Goal: Task Accomplishment & Management: Manage account settings

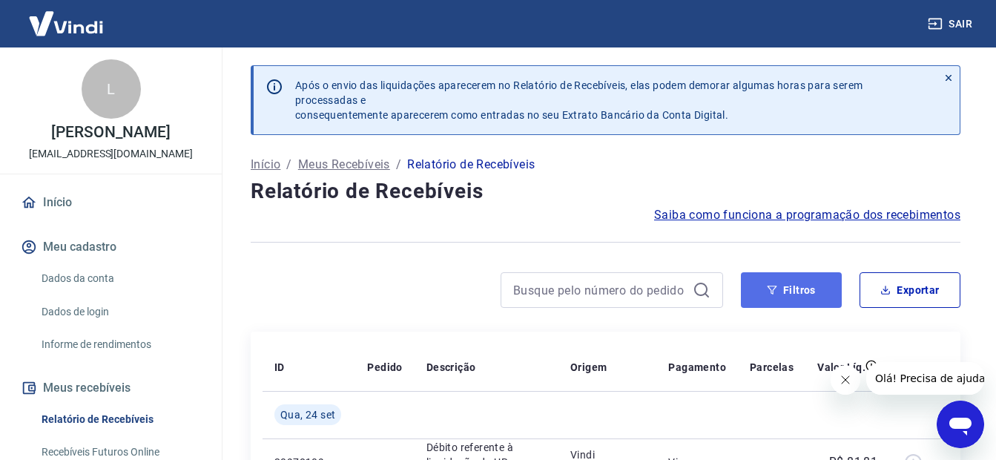
click at [832, 286] on button "Filtros" at bounding box center [791, 290] width 101 height 36
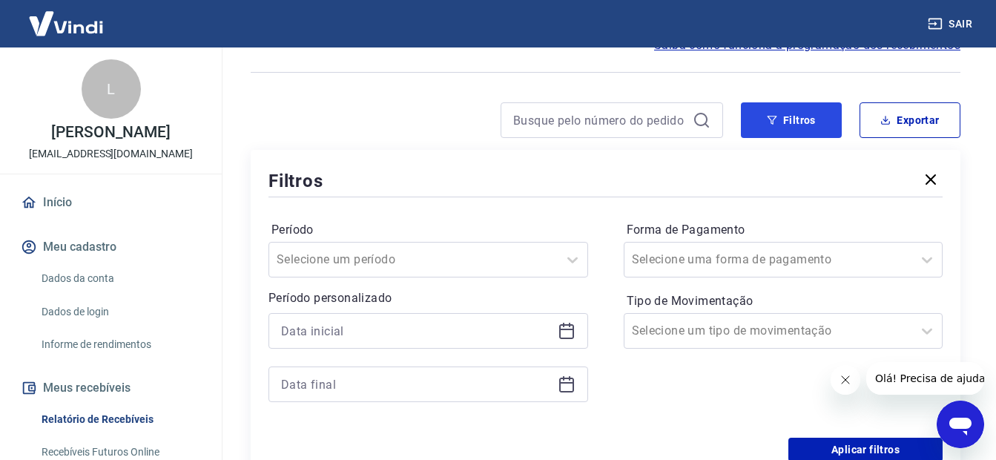
scroll to position [223, 0]
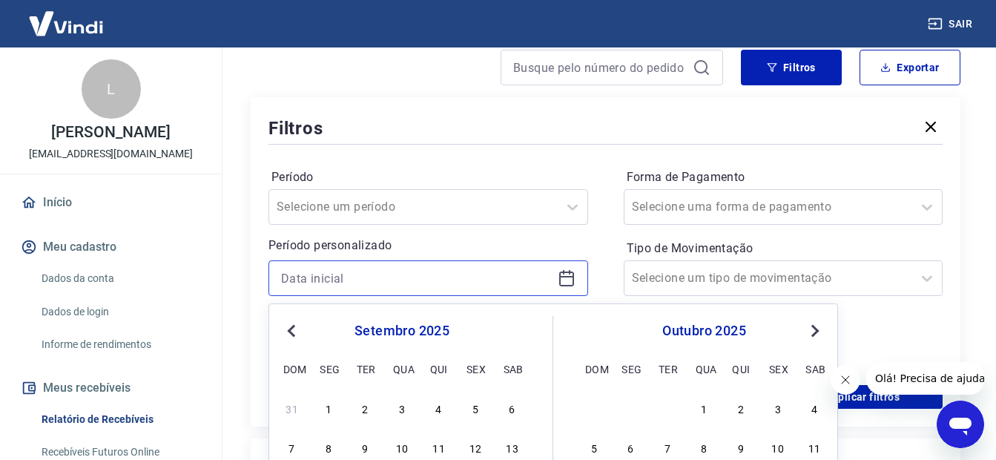
click at [330, 271] on input at bounding box center [416, 278] width 271 height 22
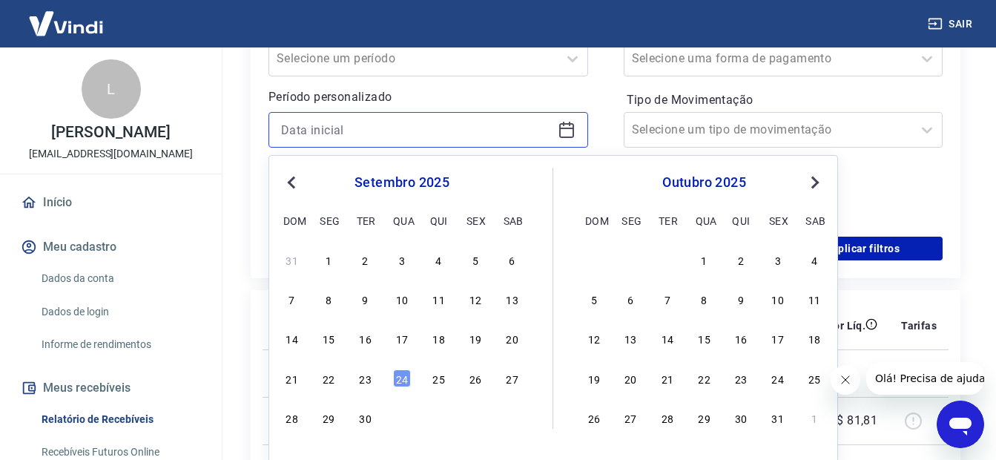
scroll to position [445, 0]
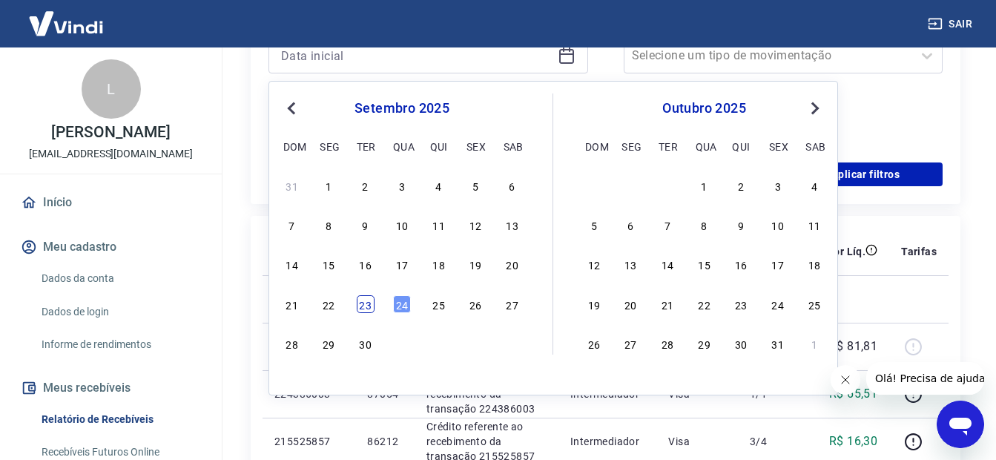
click at [359, 301] on div "23" at bounding box center [366, 304] width 18 height 18
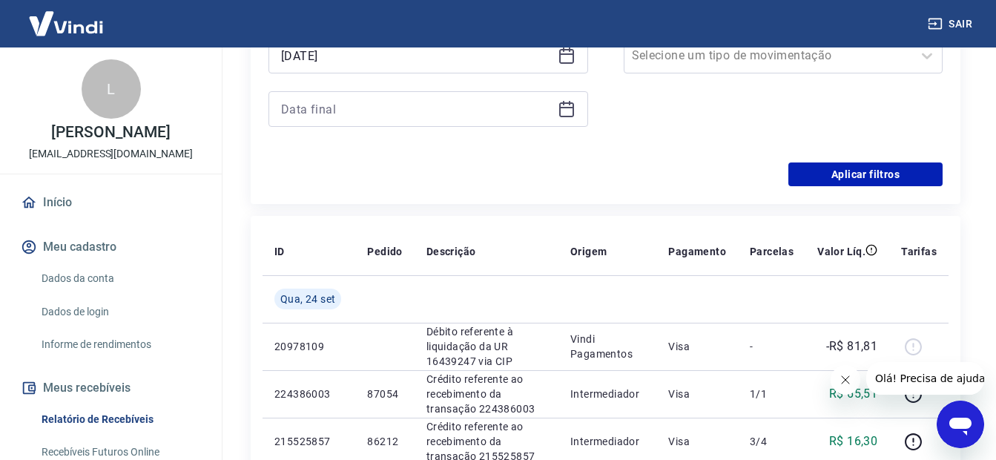
type input "[DATE]"
click at [323, 111] on input at bounding box center [416, 109] width 271 height 22
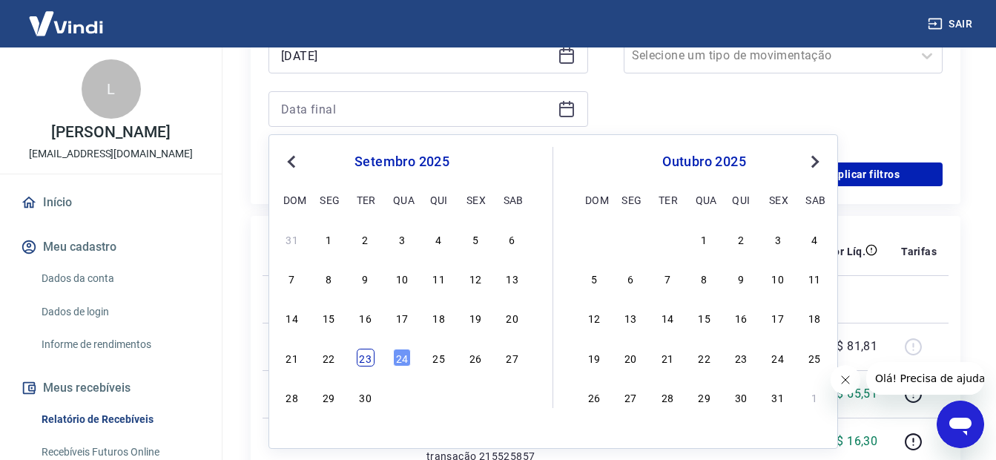
click at [360, 356] on div "23" at bounding box center [366, 358] width 18 height 18
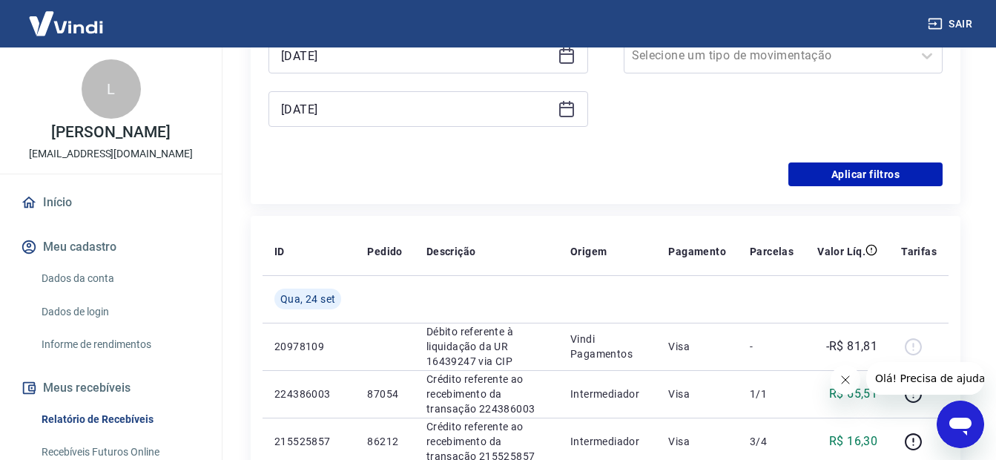
type input "[DATE]"
click at [827, 176] on button "Aplicar filtros" at bounding box center [866, 174] width 154 height 24
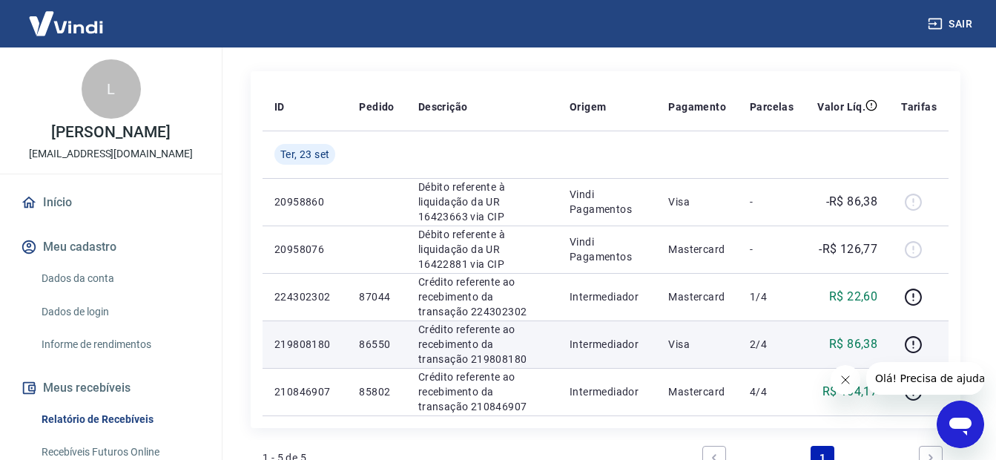
scroll to position [237, 0]
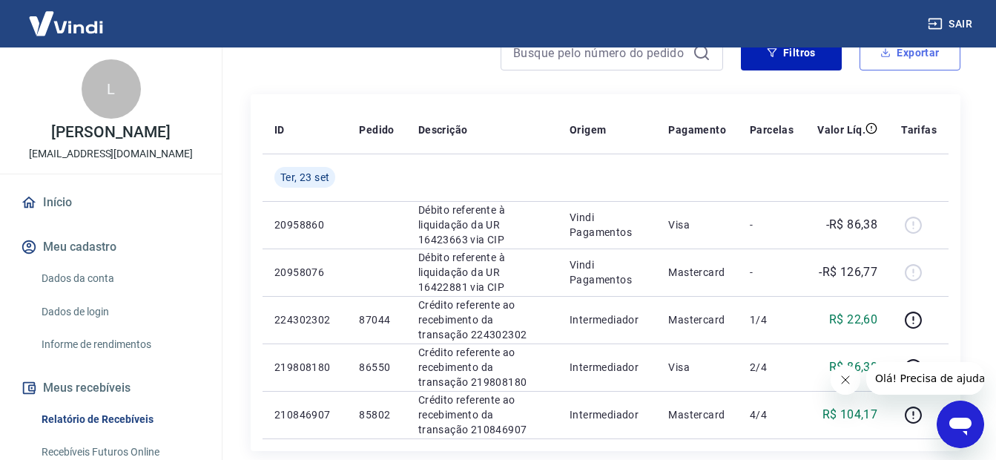
click at [885, 60] on button "Exportar" at bounding box center [910, 53] width 101 height 36
type input "[DATE]"
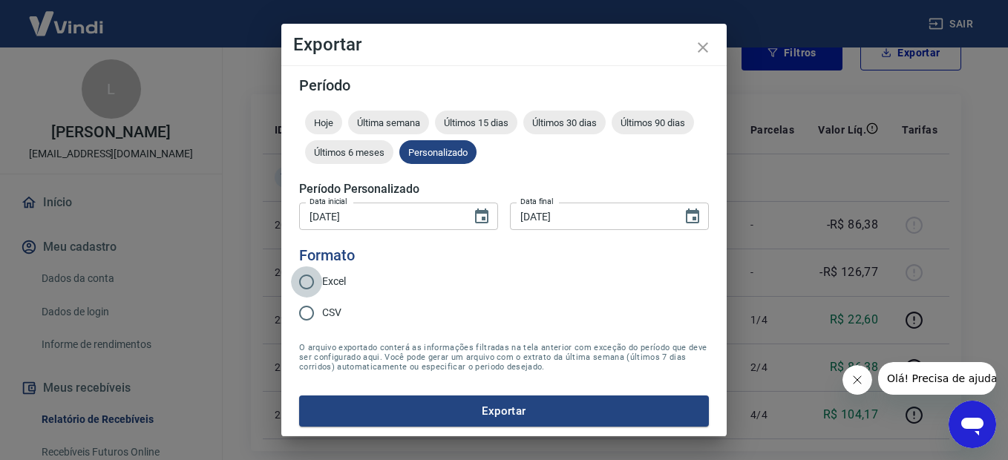
click at [319, 284] on input "Excel" at bounding box center [306, 281] width 31 height 31
radio input "true"
click at [498, 404] on button "Exportar" at bounding box center [504, 410] width 410 height 31
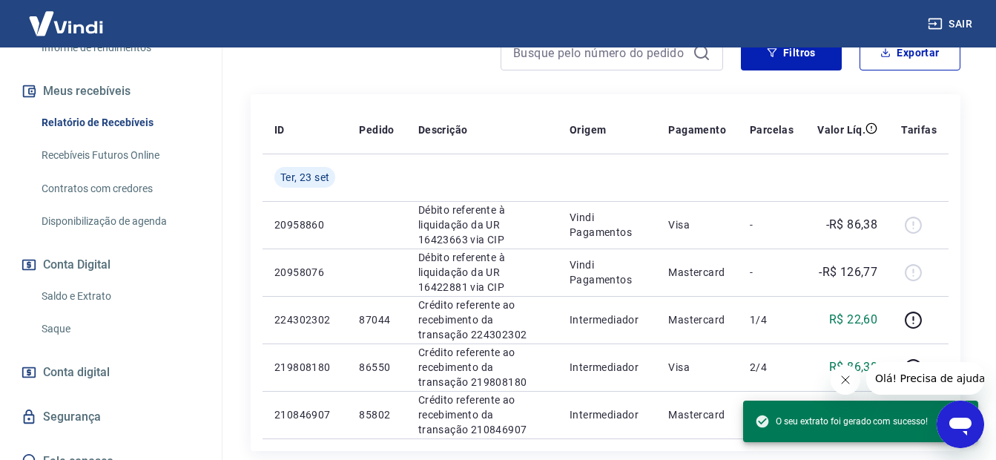
scroll to position [315, 0]
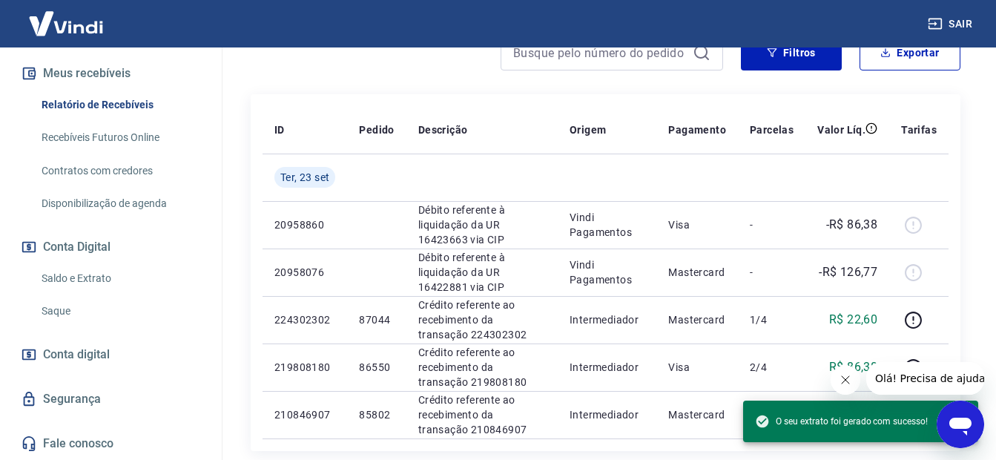
click at [95, 272] on link "Saldo e Extrato" at bounding box center [120, 278] width 168 height 30
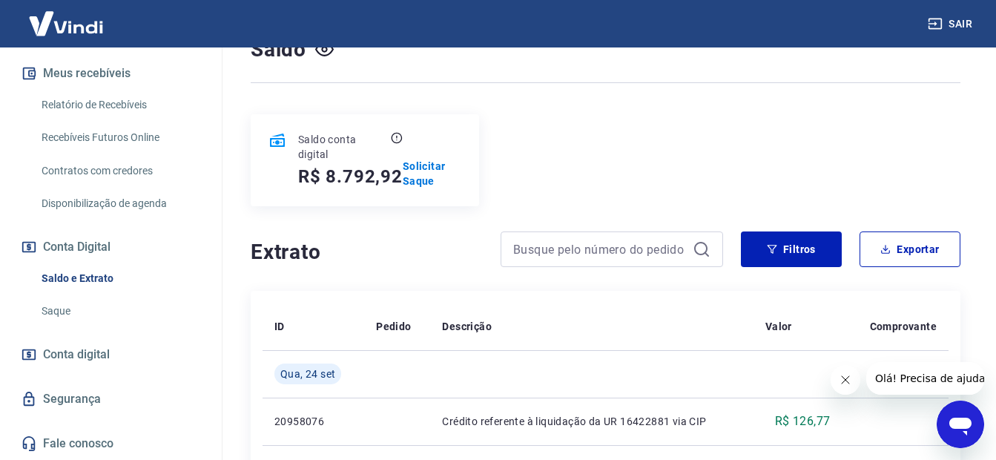
scroll to position [148, 0]
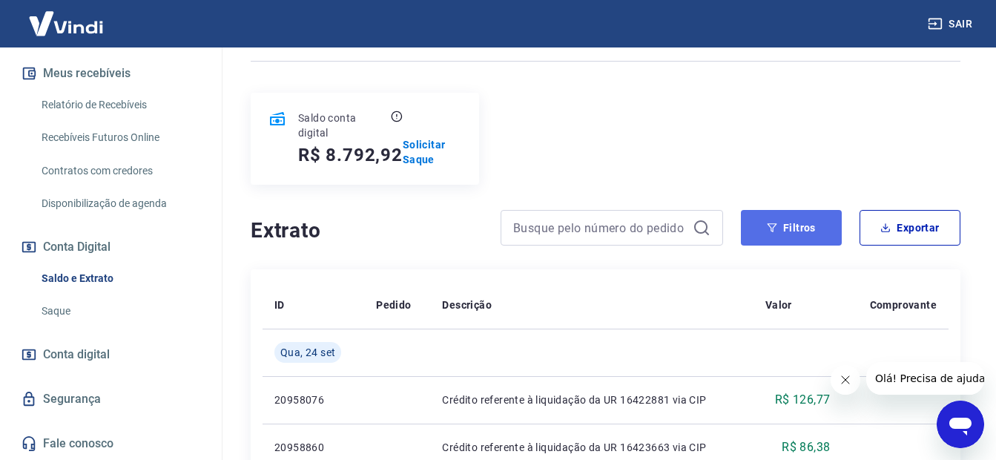
click at [792, 226] on button "Filtros" at bounding box center [791, 228] width 101 height 36
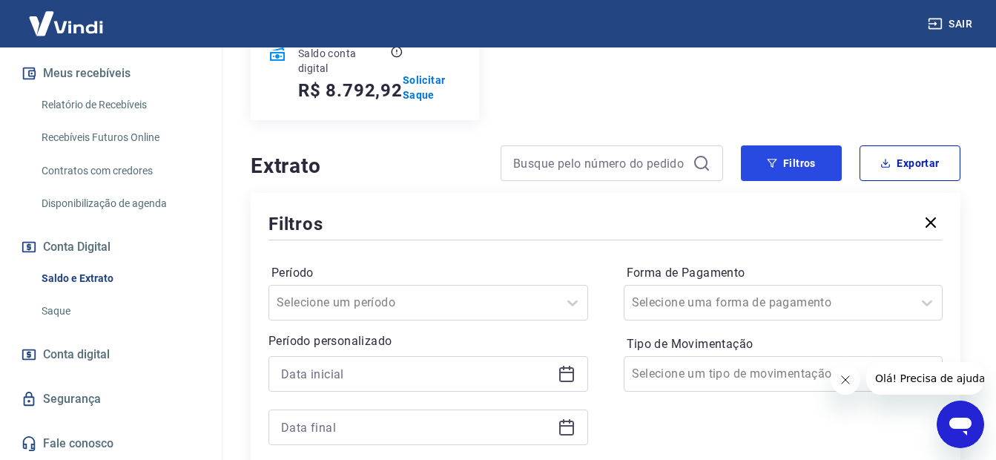
scroll to position [371, 0]
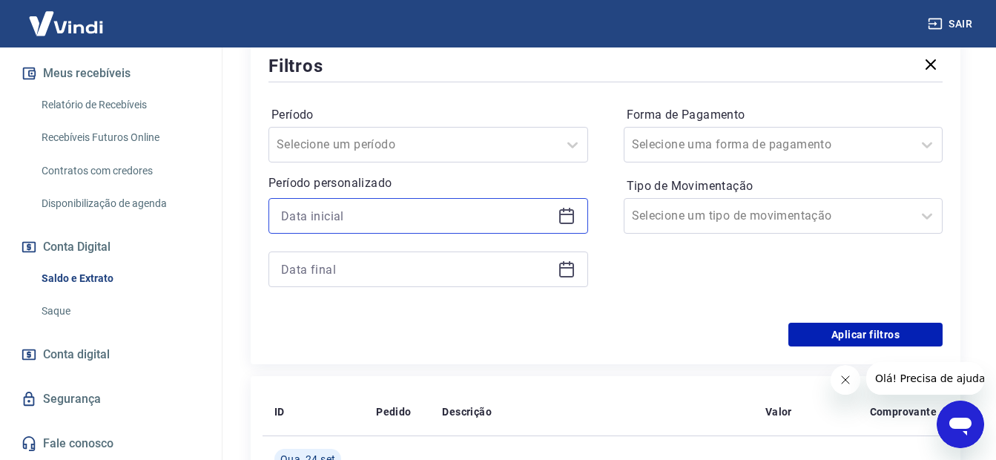
click at [298, 211] on input at bounding box center [416, 216] width 271 height 22
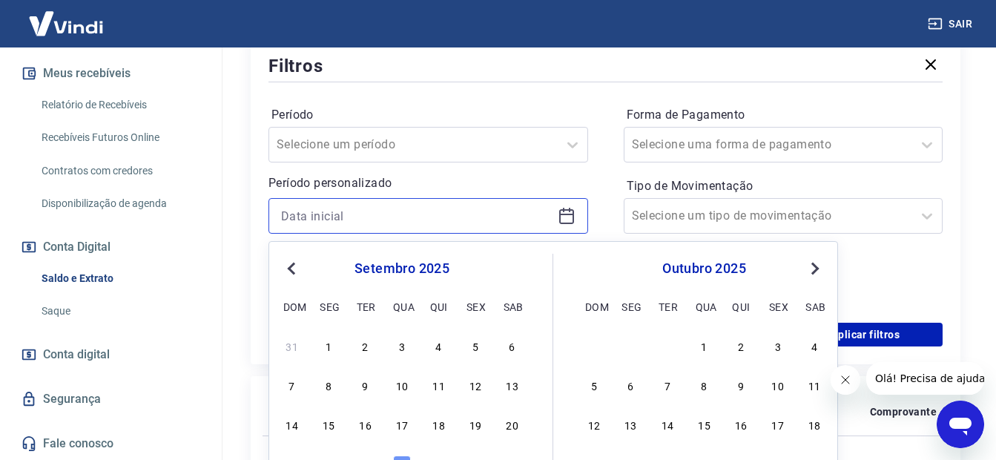
scroll to position [519, 0]
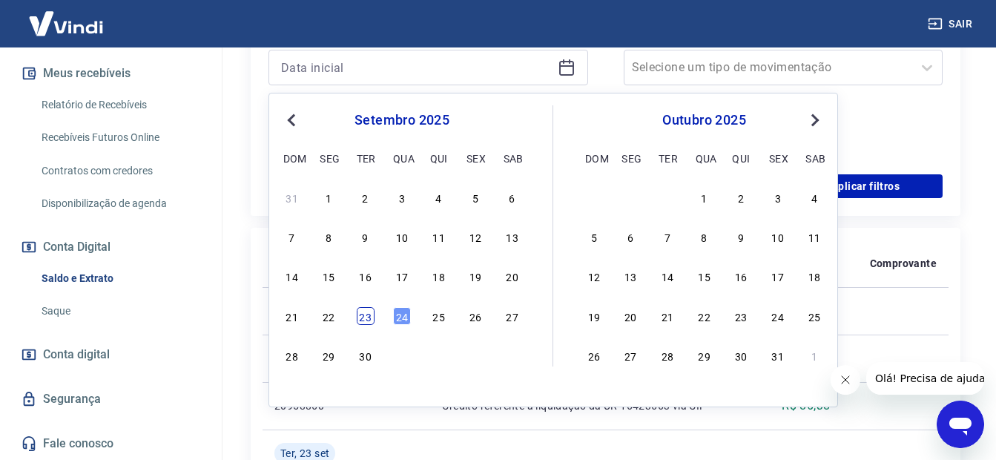
click at [371, 318] on div "23" at bounding box center [366, 316] width 18 height 18
type input "[DATE]"
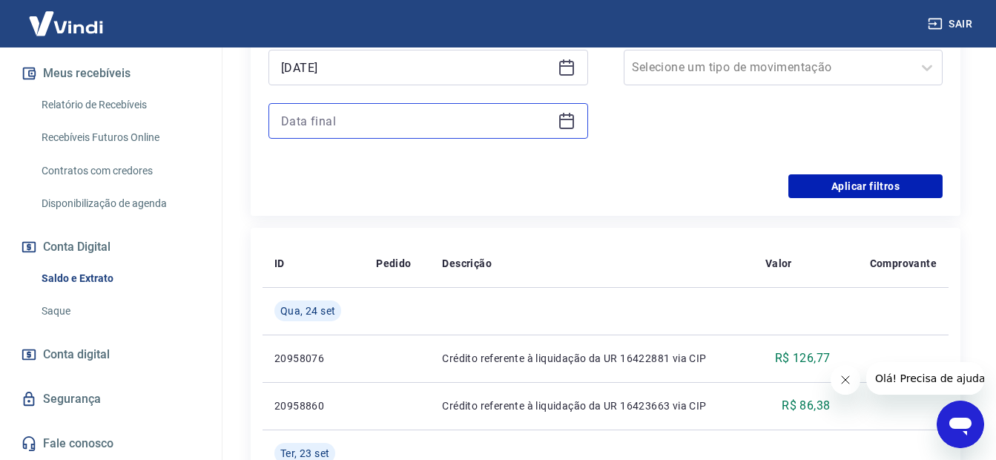
click at [344, 113] on input at bounding box center [416, 121] width 271 height 22
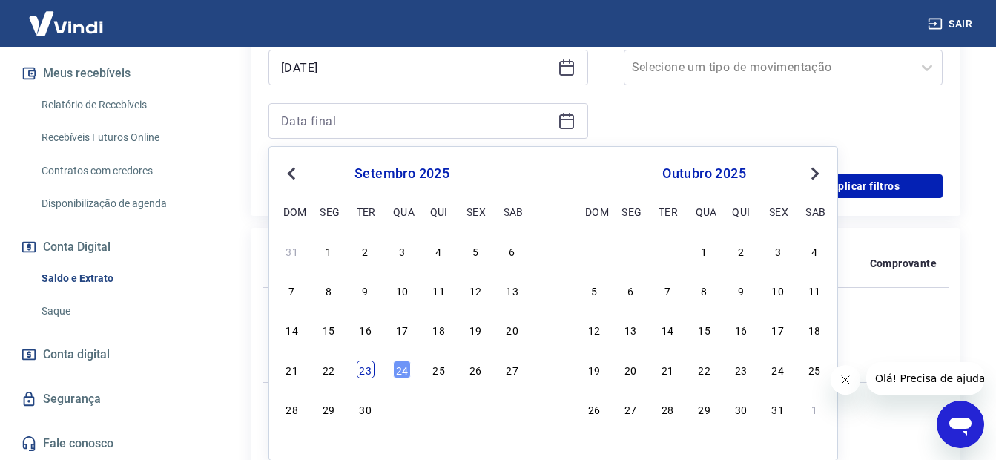
click at [373, 373] on div "23" at bounding box center [366, 370] width 18 height 18
type input "[DATE]"
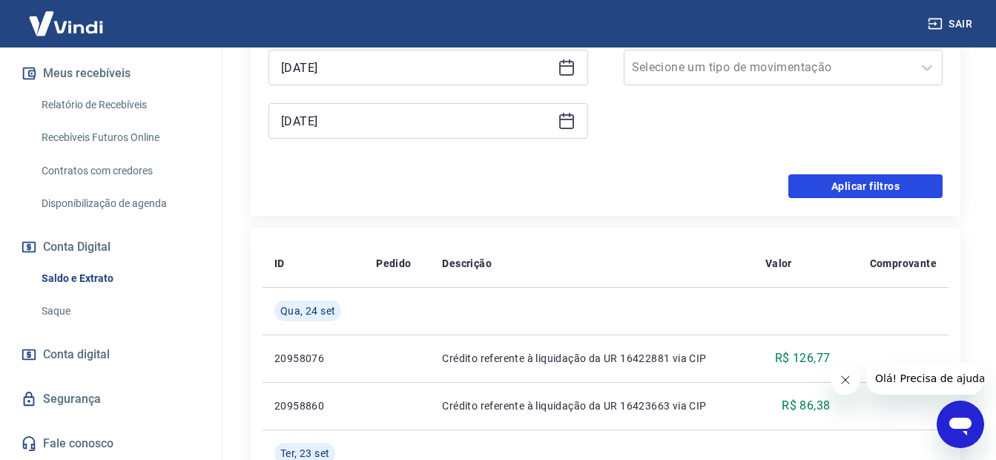
click at [867, 184] on button "Aplicar filtros" at bounding box center [866, 186] width 154 height 24
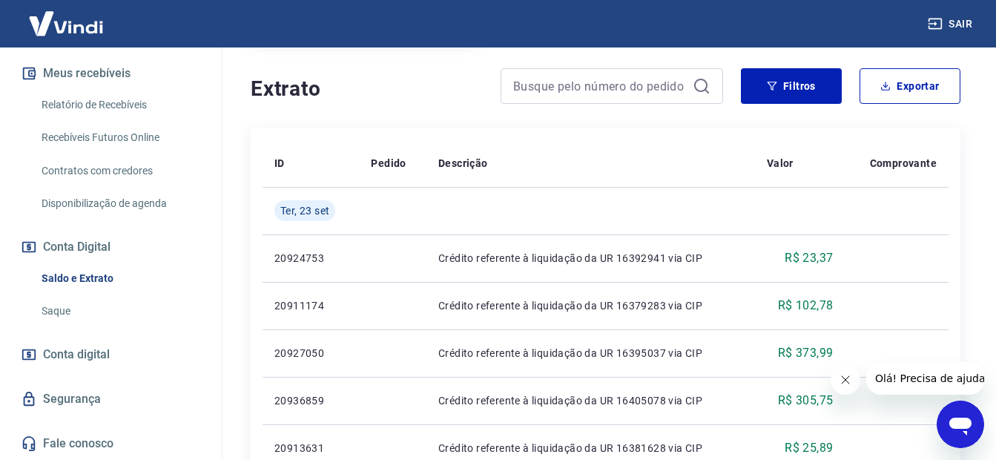
scroll to position [221, 0]
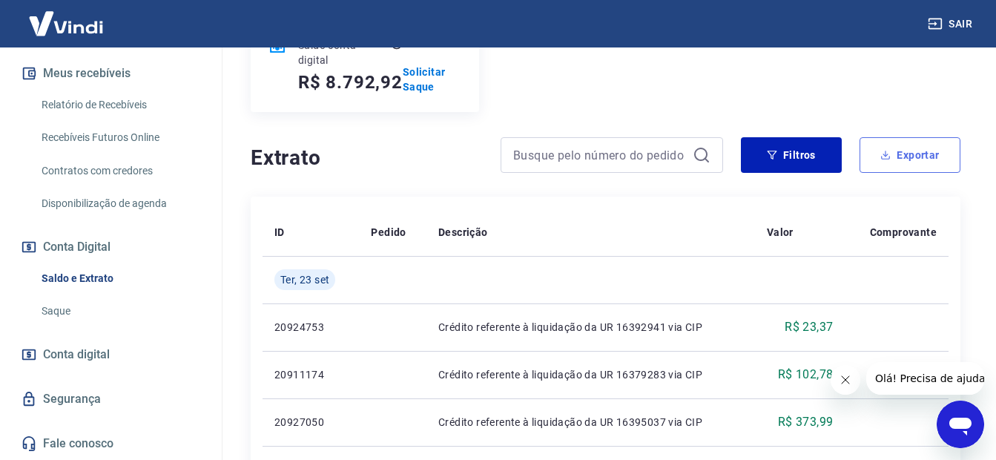
click at [893, 164] on button "Exportar" at bounding box center [910, 155] width 101 height 36
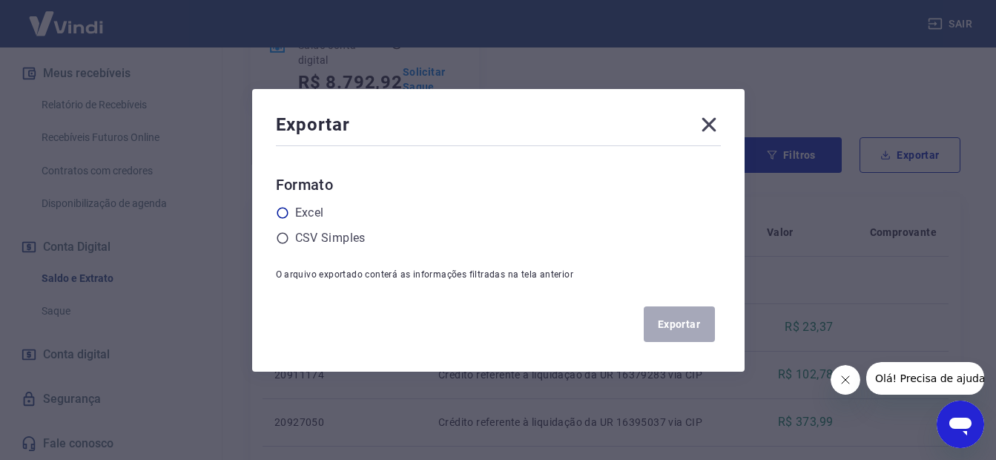
click at [289, 208] on icon at bounding box center [282, 212] width 13 height 13
click at [0, 0] on input "radio" at bounding box center [0, 0] width 0 height 0
click at [677, 321] on button "Exportar" at bounding box center [679, 324] width 71 height 36
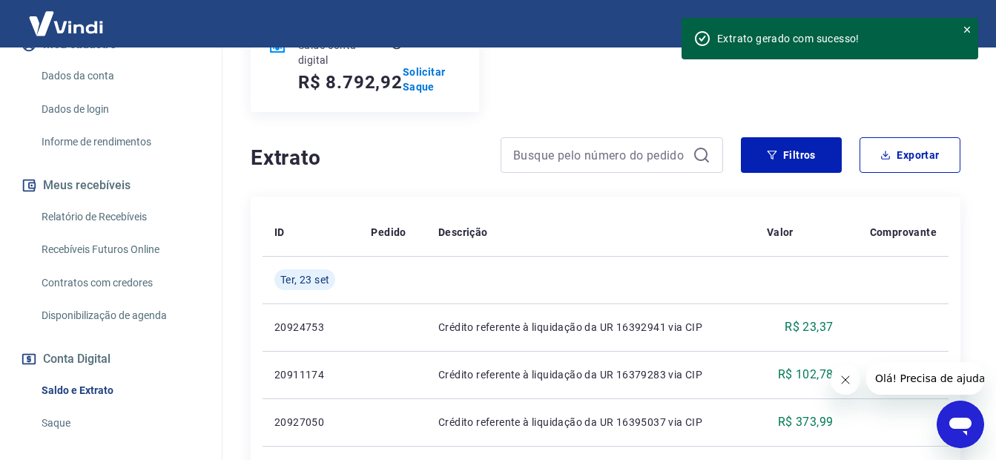
scroll to position [166, 0]
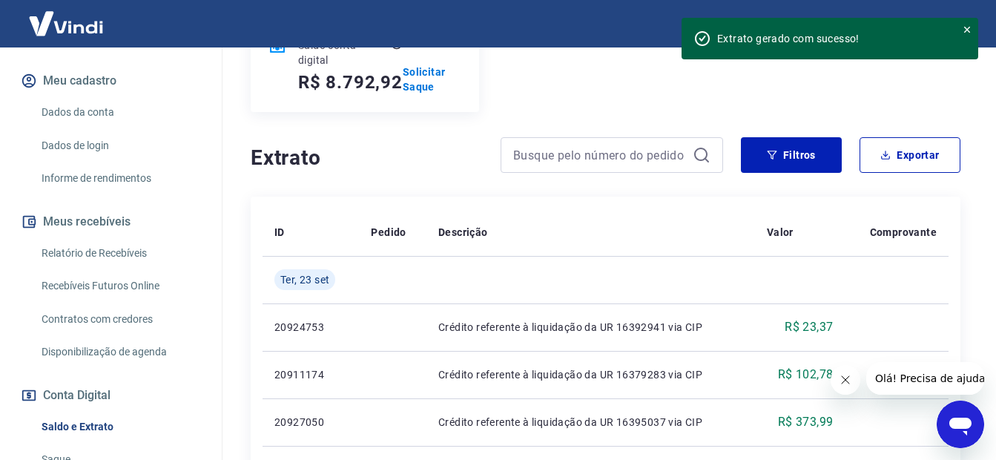
click at [90, 251] on link "Relatório de Recebíveis" at bounding box center [120, 253] width 168 height 30
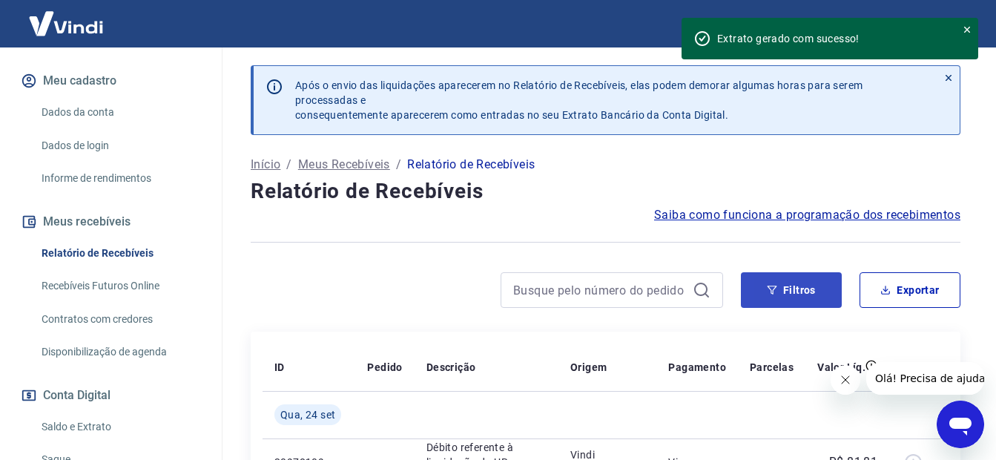
click at [801, 282] on button "Filtros" at bounding box center [791, 290] width 101 height 36
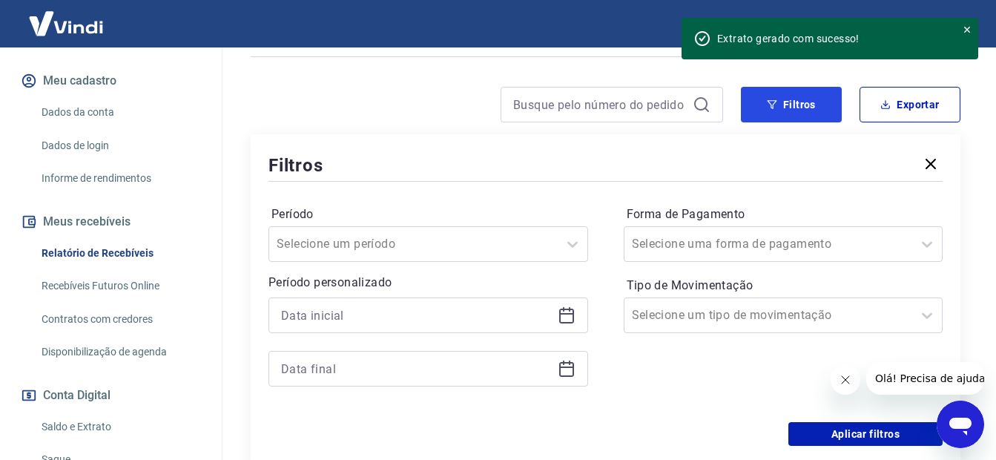
scroll to position [297, 0]
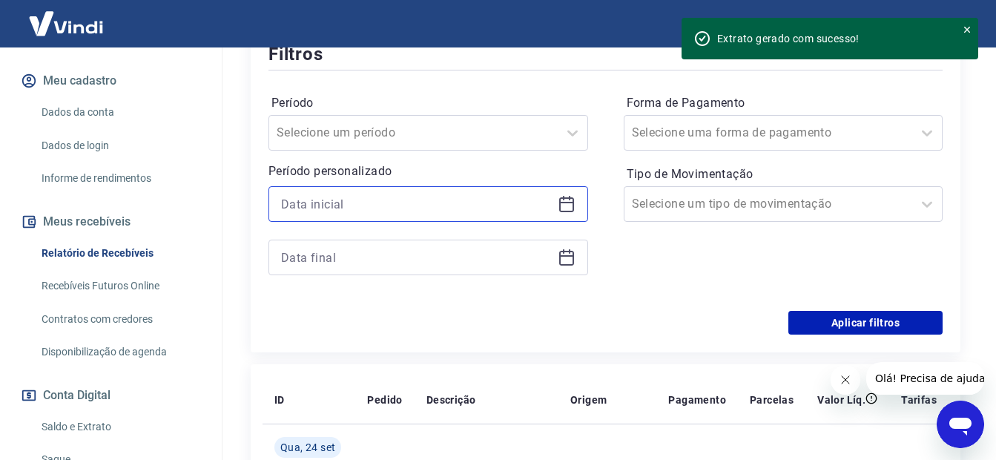
click at [312, 204] on input at bounding box center [416, 204] width 271 height 22
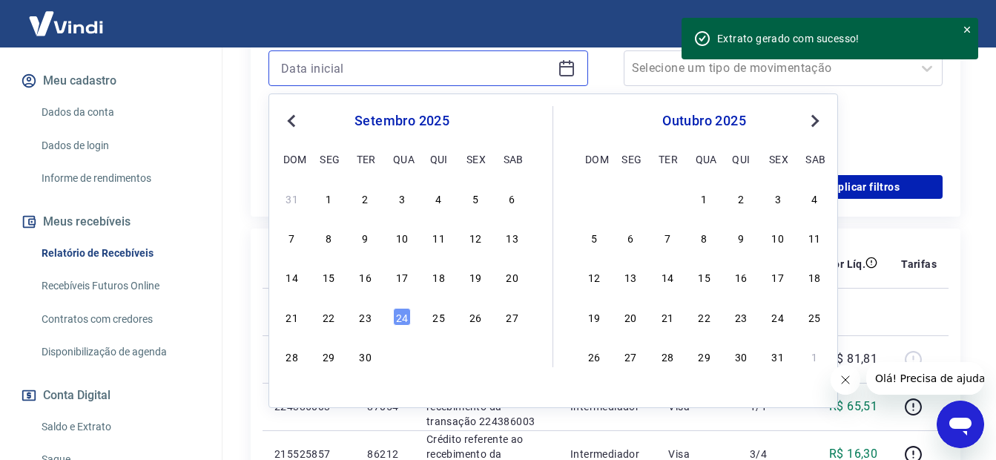
scroll to position [445, 0]
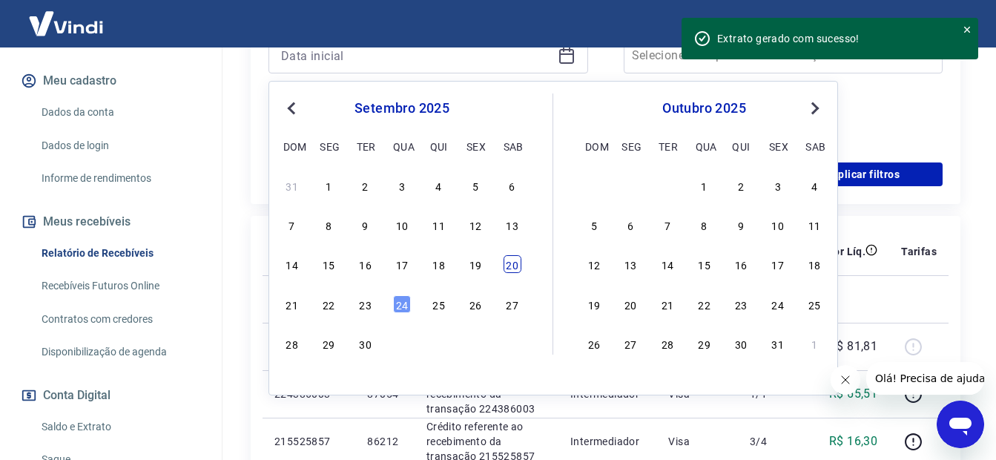
click at [512, 266] on div "20" at bounding box center [513, 264] width 18 height 18
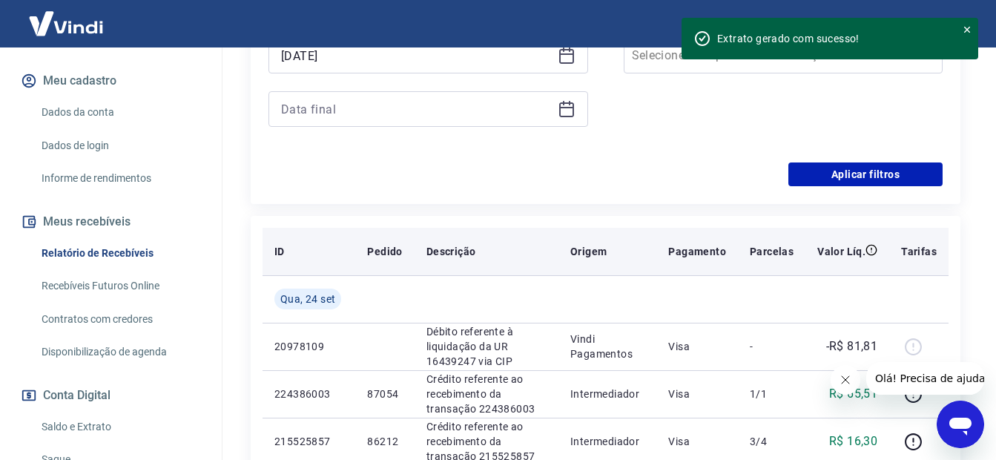
type input "[DATE]"
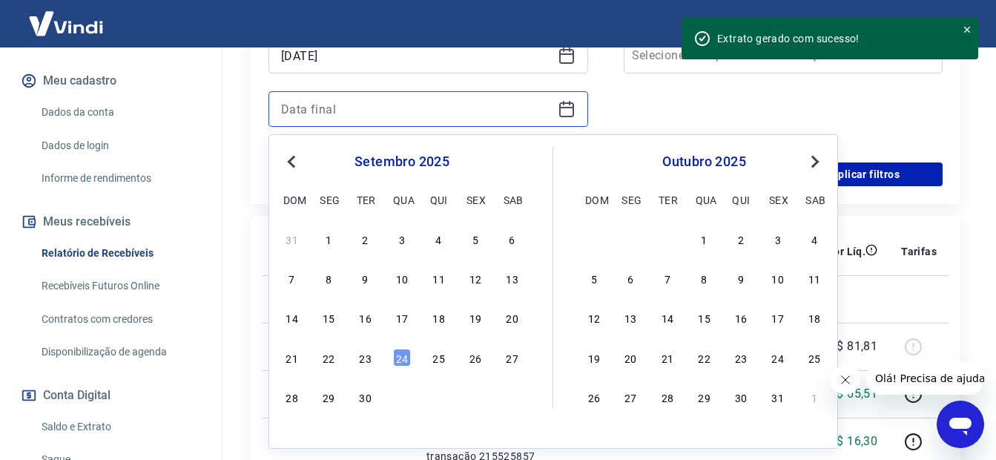
click at [315, 109] on input at bounding box center [416, 109] width 271 height 22
click at [283, 361] on div "21" at bounding box center [292, 358] width 18 height 18
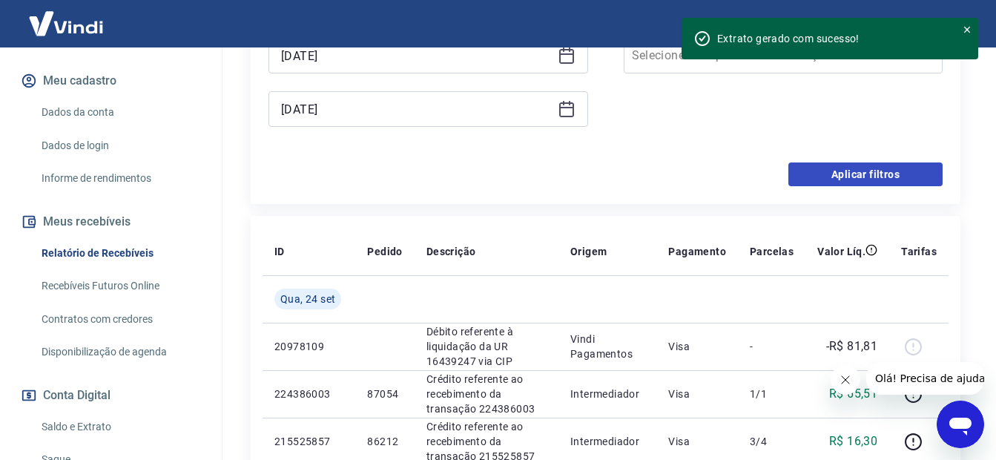
type input "[DATE]"
click at [857, 171] on button "Aplicar filtros" at bounding box center [866, 174] width 154 height 24
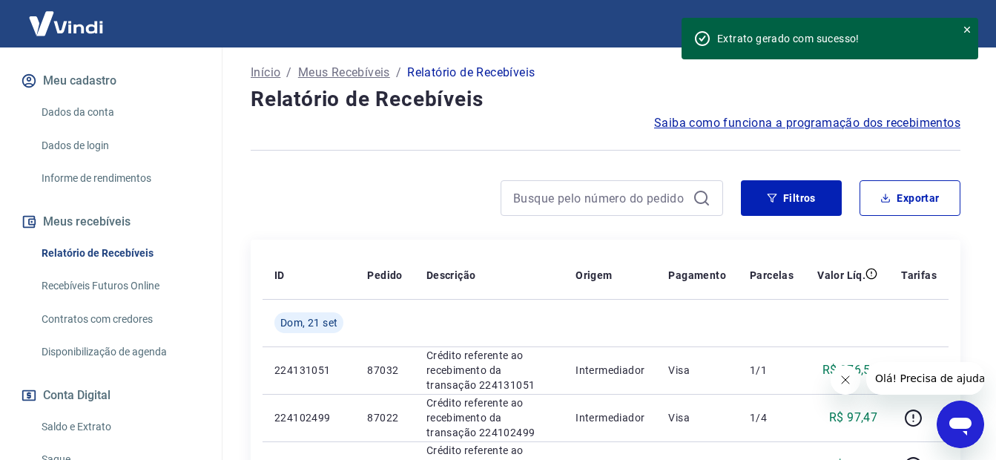
scroll to position [36, 0]
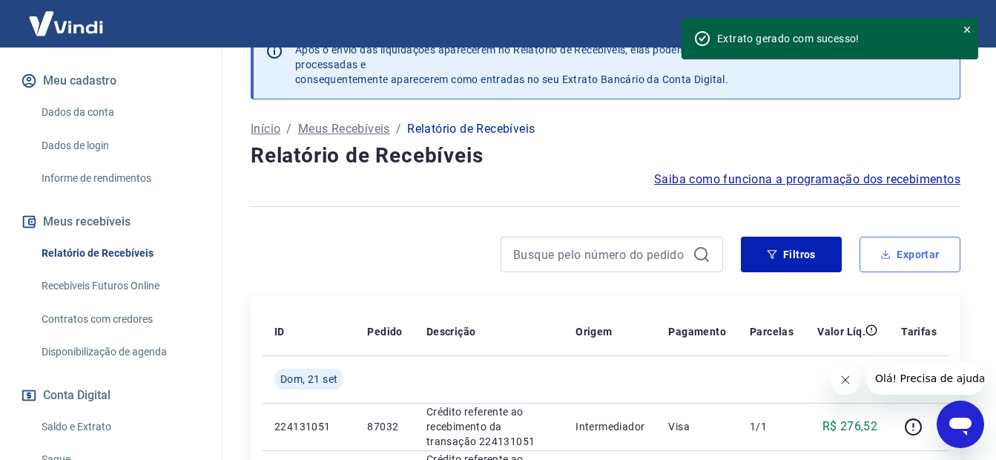
click at [897, 252] on button "Exportar" at bounding box center [910, 255] width 101 height 36
type input "[DATE]"
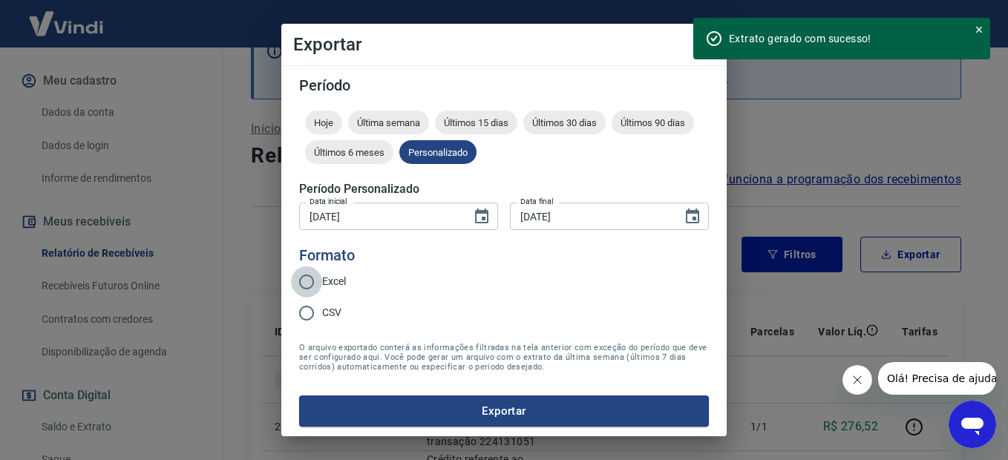
click at [308, 282] on input "Excel" at bounding box center [306, 281] width 31 height 31
radio input "true"
click at [496, 401] on button "Exportar" at bounding box center [504, 410] width 410 height 31
